Goal: Find specific page/section: Find specific page/section

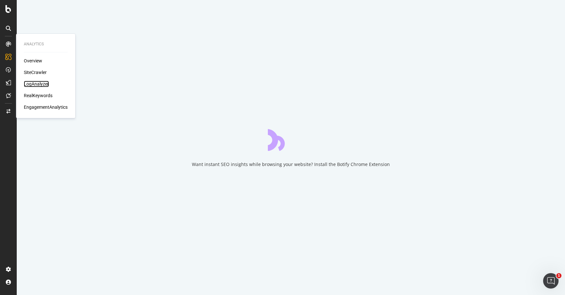
click at [43, 84] on div "LogAnalyzer" at bounding box center [36, 84] width 25 height 6
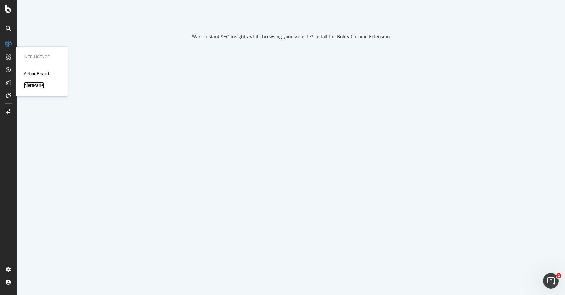
click at [37, 84] on div "AlertPanel" at bounding box center [34, 85] width 21 height 6
